Goal: Information Seeking & Learning: Understand process/instructions

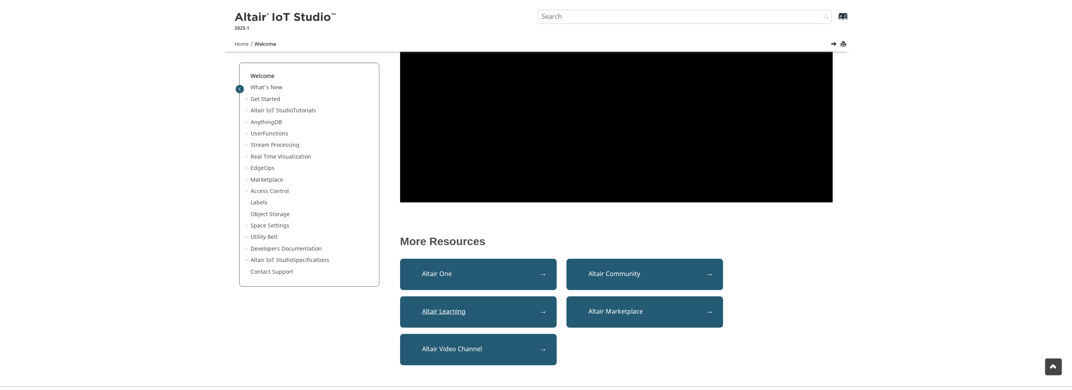
scroll to position [199, 0]
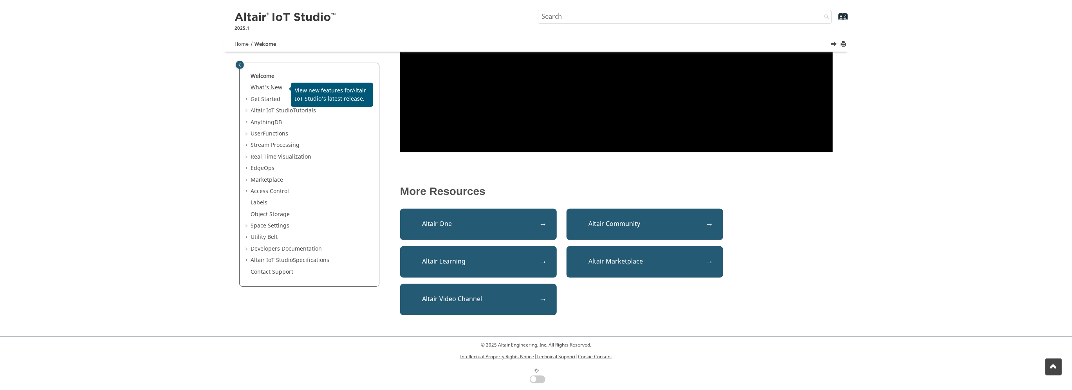
click at [265, 89] on link "What's New" at bounding box center [267, 87] width 32 height 8
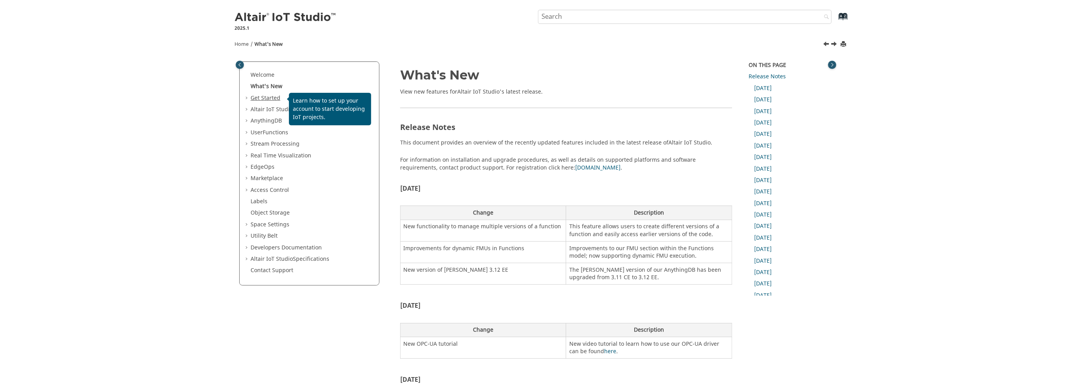
click at [261, 99] on link "Get Started" at bounding box center [266, 98] width 30 height 8
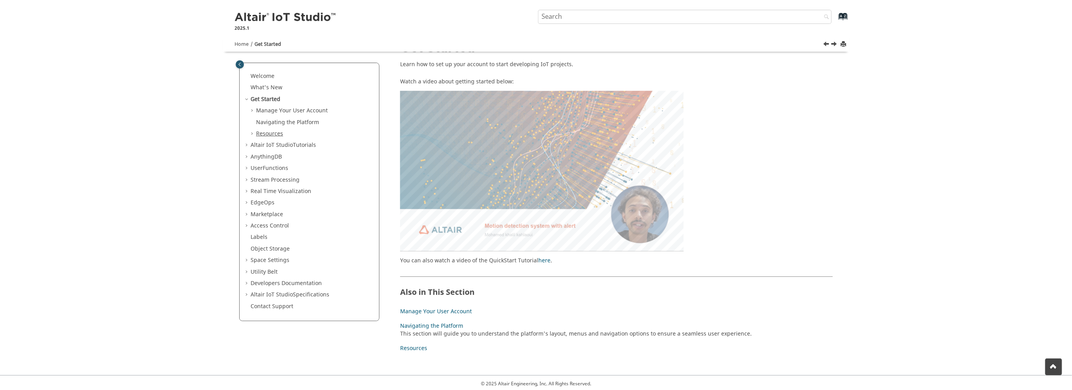
scroll to position [22, 0]
click at [258, 76] on link "Welcome" at bounding box center [263, 76] width 24 height 8
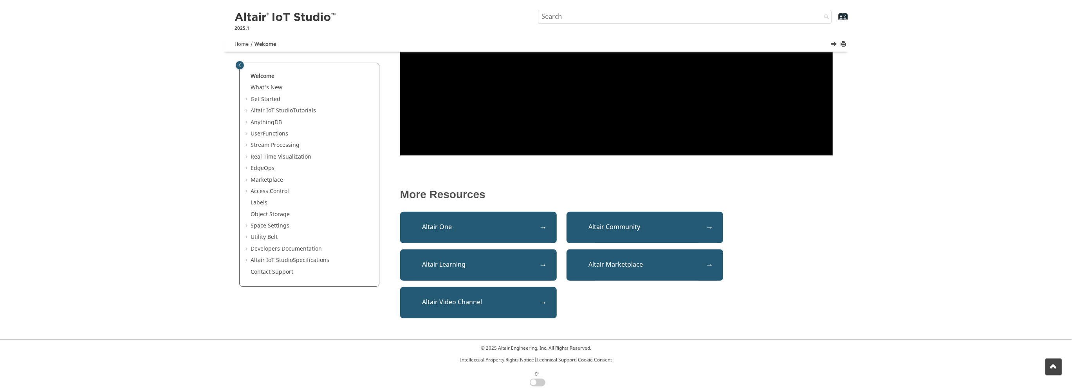
scroll to position [199, 0]
